Goal: Task Accomplishment & Management: Use online tool/utility

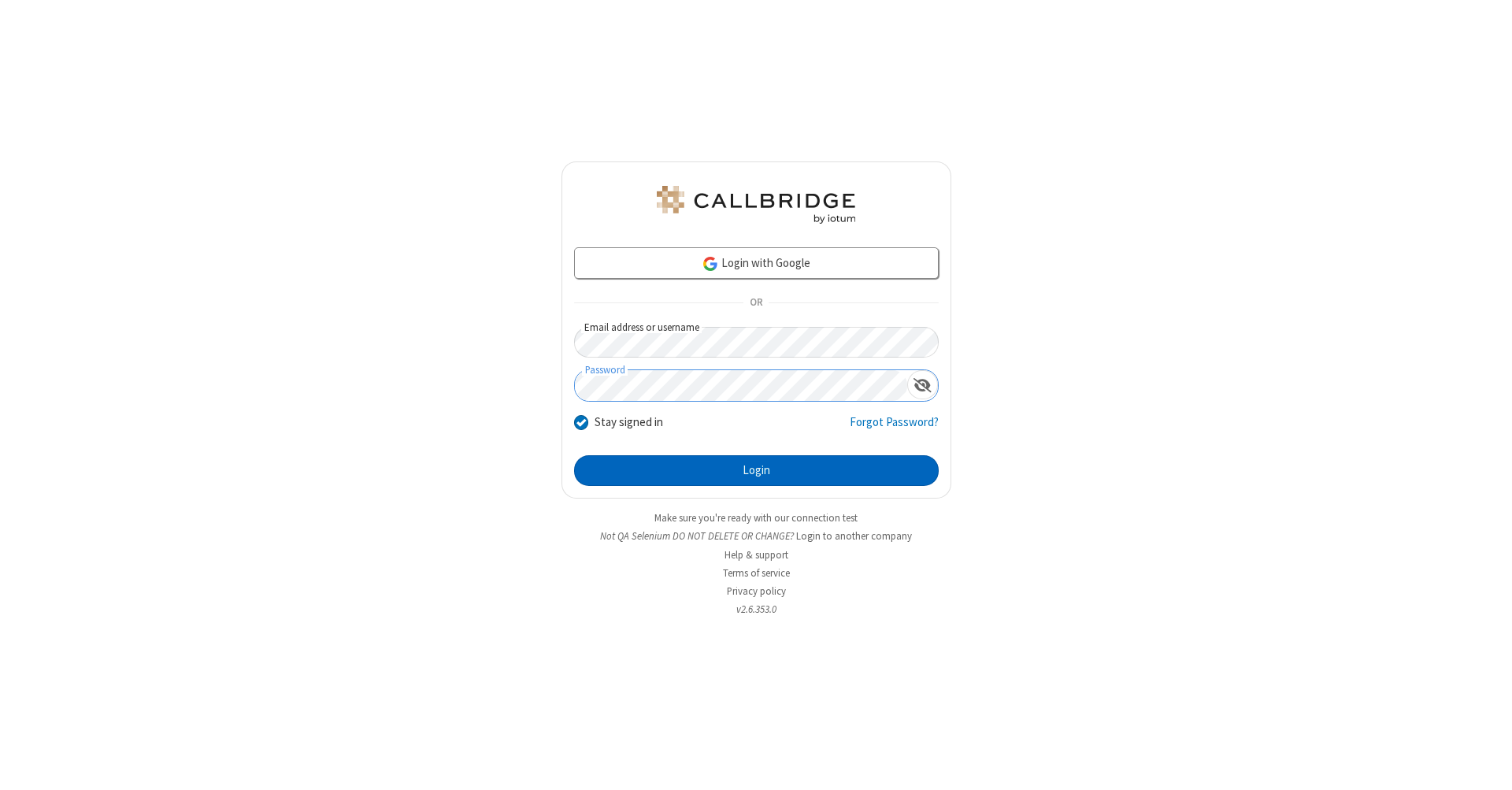
click at [756, 471] on button "Login" at bounding box center [757, 470] width 365 height 32
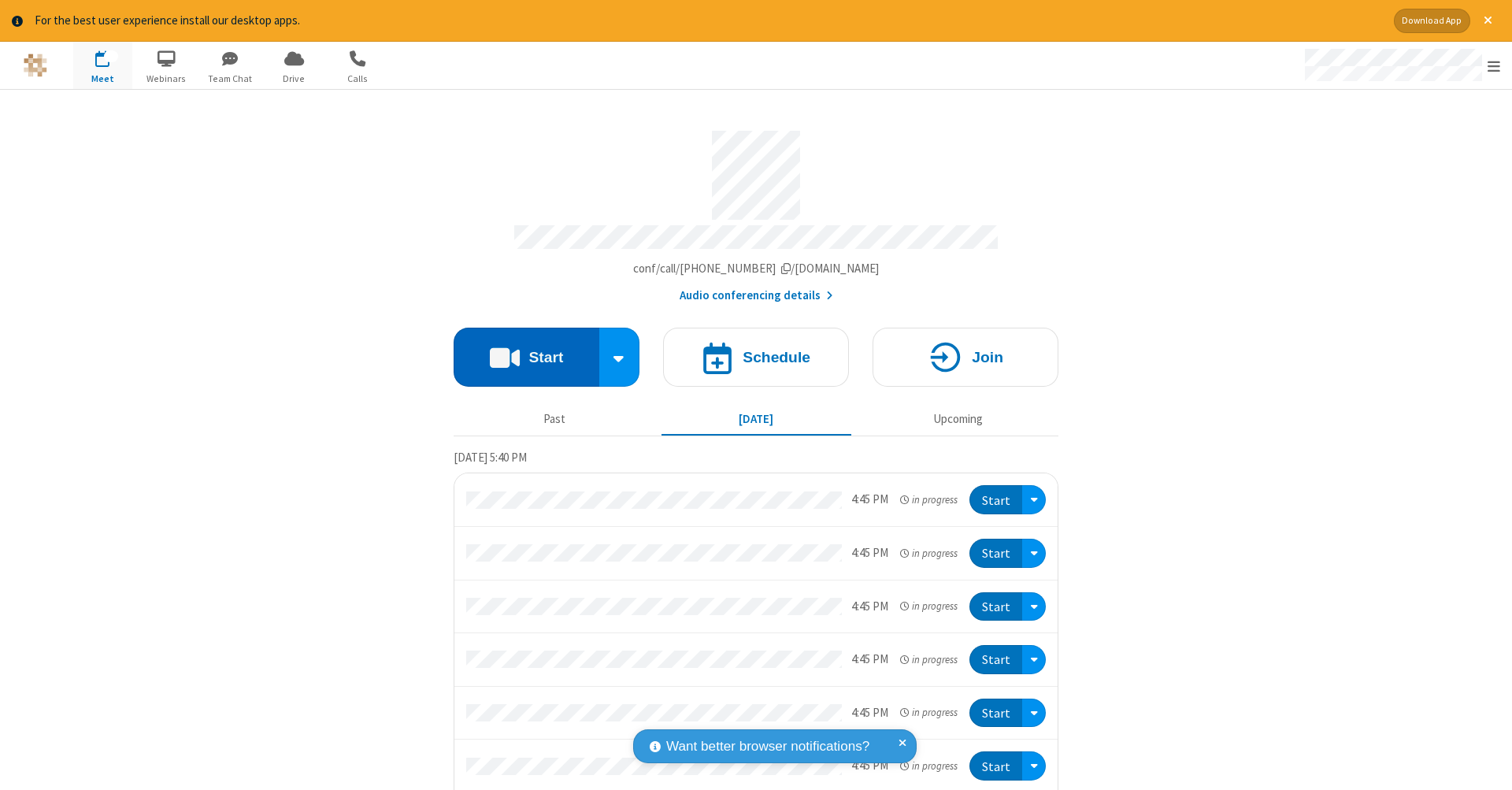
click at [520, 349] on button "Start" at bounding box center [526, 357] width 146 height 59
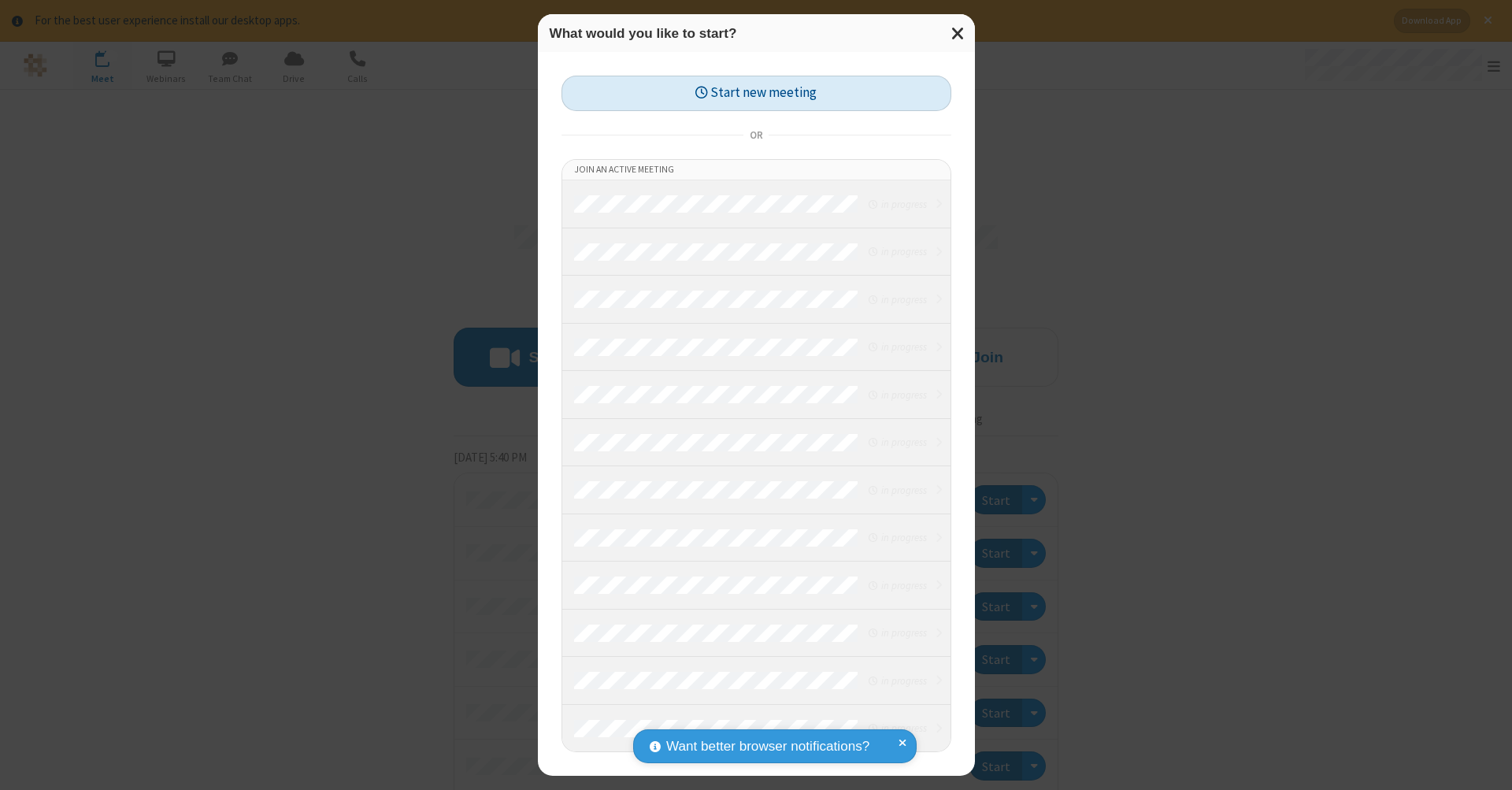
click at [756, 93] on button "Start new meeting" at bounding box center [756, 93] width 390 height 36
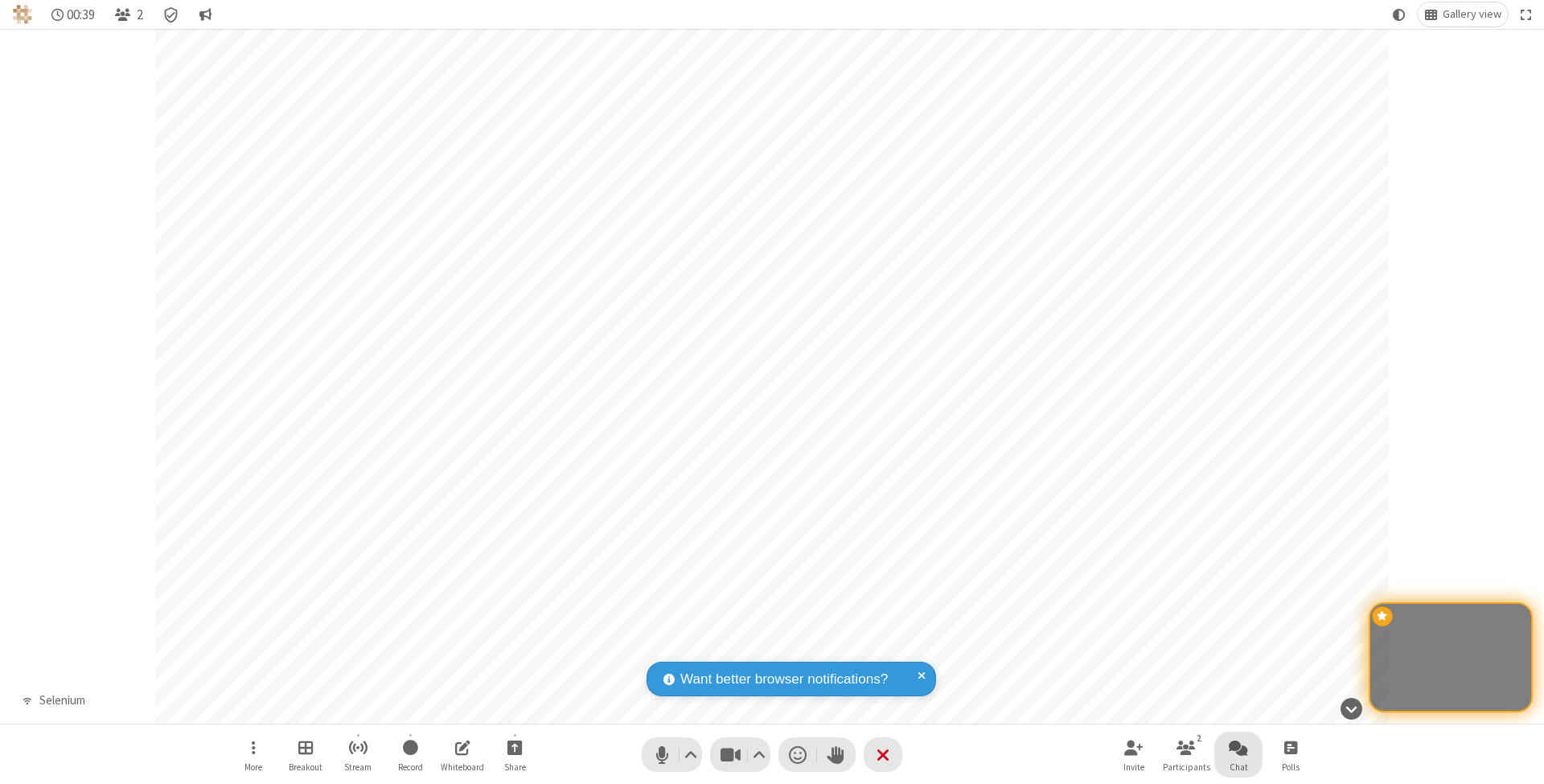
click at [1238, 747] on span "Open chat" at bounding box center [1238, 747] width 19 height 20
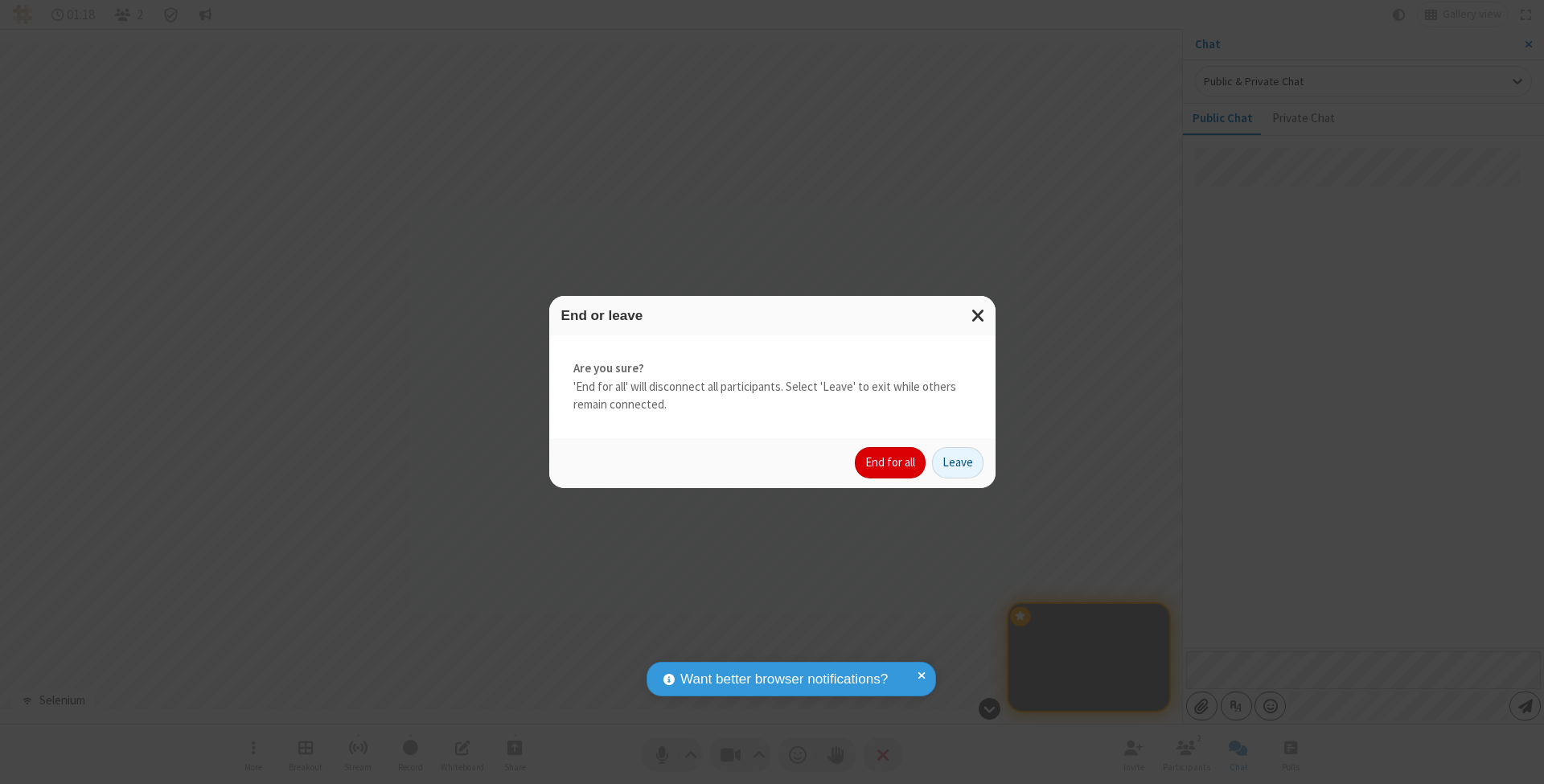
click at [891, 461] on button "End for all" at bounding box center [890, 463] width 70 height 32
